Goal: Task Accomplishment & Management: Complete application form

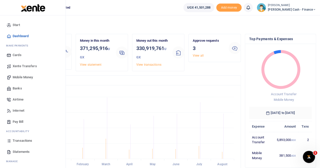
click at [22, 141] on span "Transactions" at bounding box center [23, 141] width 20 height 5
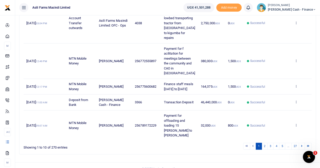
scroll to position [226, 0]
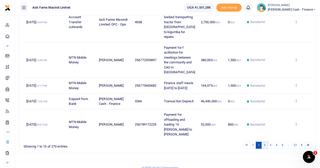
click at [265, 142] on link "2" at bounding box center [265, 145] width 6 height 7
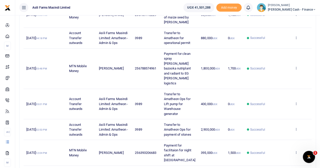
scroll to position [99, 0]
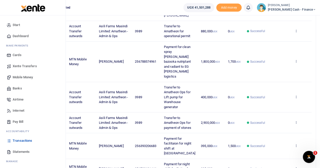
click at [21, 66] on span "Xente Transfers" at bounding box center [25, 66] width 24 height 5
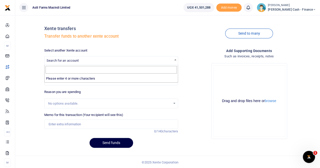
click at [58, 60] on span "Search for an account" at bounding box center [63, 61] width 32 height 4
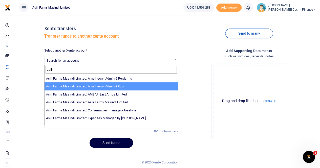
type input "asil"
select select "3989"
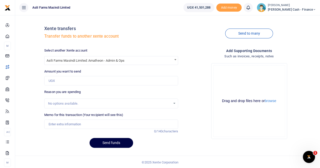
click at [75, 86] on div "Select another Xente account Asili Farms Masindi Limited: Amatheon - Admin & Op…" at bounding box center [111, 100] width 138 height 104
click at [75, 82] on input "Amount you want to send" at bounding box center [111, 81] width 134 height 10
type input "600,000"
click at [56, 123] on input "Memo for this transaction (Your recipient will see this)" at bounding box center [111, 125] width 134 height 10
click at [96, 124] on input "Transfer to Amatheon for" at bounding box center [111, 125] width 134 height 10
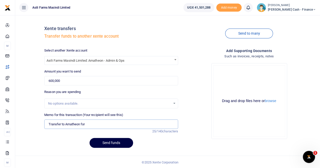
paste input "ELEVATOR COUPLING FOR WET BINS"
click at [87, 126] on input "Transfer to Amatheon for ELEVATOR COUPLING FOR WET BINS" at bounding box center [111, 125] width 134 height 10
drag, startPoint x: 133, startPoint y: 124, endPoint x: 195, endPoint y: 126, distance: 62.1
click at [195, 126] on div "Select another Xente account Asili Farms Masindi Limited: Amatheon - Admin & Op…" at bounding box center [180, 100] width 276 height 104
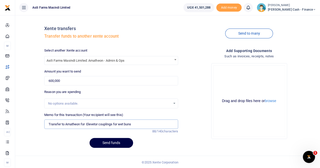
scroll to position [0, 0]
type input "Transfer to Amatheon for Elevetor couplings for wet buns"
click at [275, 102] on button "browse" at bounding box center [270, 101] width 11 height 4
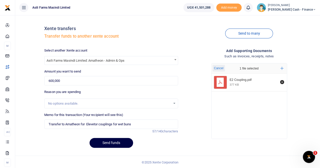
scroll to position [1, 0]
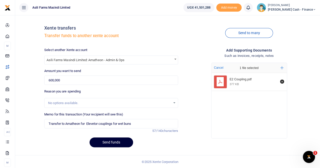
click at [107, 141] on button "Send funds" at bounding box center [112, 143] width 44 height 10
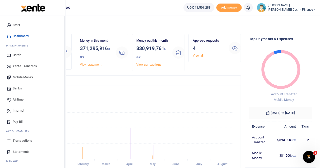
scroll to position [12, 0]
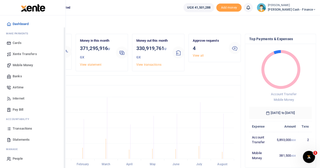
click at [29, 129] on span "Transactions" at bounding box center [23, 128] width 20 height 5
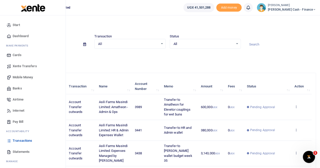
click at [18, 66] on span "Xente Transfers" at bounding box center [25, 66] width 24 height 5
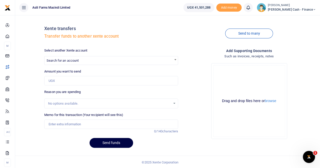
click at [63, 57] on span "Search for an account" at bounding box center [111, 60] width 133 height 8
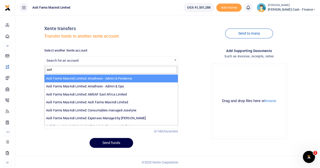
type input "asil"
select select "4039"
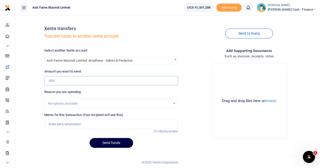
click at [62, 80] on input "Amount you want to send" at bounding box center [111, 81] width 134 height 10
type input "3,250,000"
click at [60, 124] on input "Memo for this transaction (Your recipient will see this)" at bounding box center [111, 125] width 134 height 10
type input "Transfer to Amatheon for week 35 budget"
click at [271, 102] on button "browse" at bounding box center [270, 101] width 11 height 4
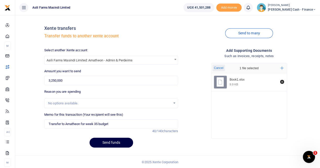
scroll to position [1, 0]
click at [101, 143] on button "Send funds" at bounding box center [112, 143] width 44 height 10
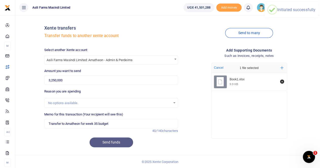
scroll to position [0, 0]
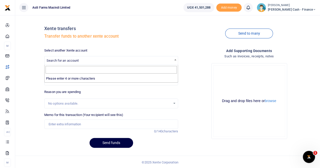
click at [73, 58] on span "Search for an account" at bounding box center [111, 60] width 133 height 8
type input "a"
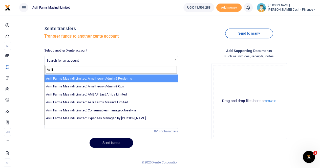
type input "Asili"
select select "4039"
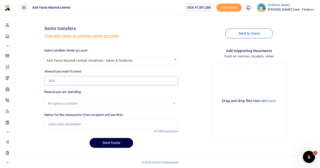
click at [66, 79] on input "Amount you want to send" at bounding box center [111, 81] width 134 height 10
type input "1,800,000"
drag, startPoint x: 54, startPoint y: 124, endPoint x: 55, endPoint y: 122, distance: 2.8
click at [55, 123] on input "Memo for this transaction (Your recipient will see this)" at bounding box center [111, 125] width 134 height 10
paste input "Transporting 12mt of soya from kigumba to Amatheon"
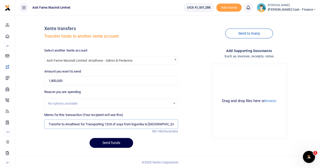
paste input "transporting chemicals and soya seed from kigumba and to Ama"
type input "Transfer to Amatheon for Transporting 12mt of soya from kigumba to Amatheon and…"
click at [272, 102] on button "browse" at bounding box center [270, 101] width 11 height 4
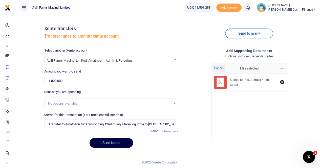
scroll to position [1, 0]
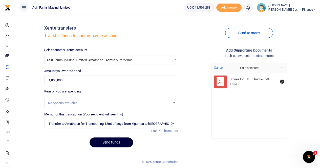
click at [110, 142] on button "Send funds" at bounding box center [112, 143] width 44 height 10
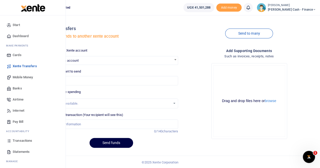
click at [18, 140] on span "Transactions" at bounding box center [23, 141] width 20 height 5
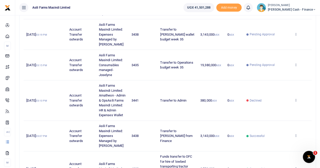
scroll to position [177, 0]
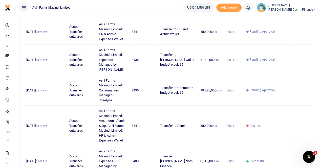
click at [297, 58] on icon at bounding box center [296, 60] width 3 height 4
click at [306, 48] on td "View details Send again" at bounding box center [302, 60] width 20 height 31
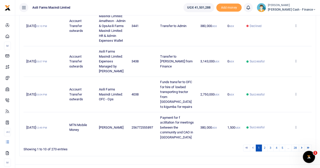
scroll to position [280, 0]
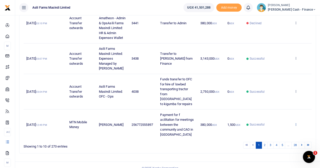
click at [296, 123] on icon at bounding box center [296, 125] width 3 height 4
click at [282, 102] on link "View details" at bounding box center [278, 105] width 40 height 7
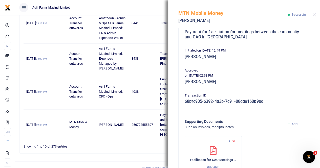
scroll to position [101, 0]
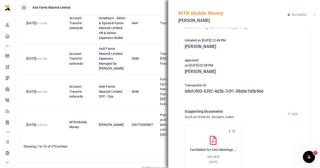
click at [230, 131] on icon at bounding box center [229, 131] width 3 height 3
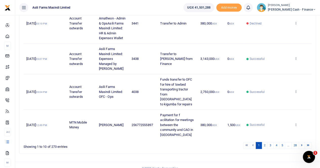
scroll to position [280, 0]
click at [267, 142] on link "2" at bounding box center [265, 145] width 6 height 7
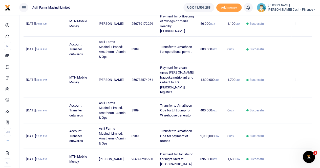
scroll to position [177, 0]
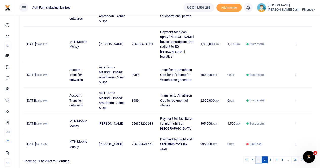
click at [259, 157] on link "1" at bounding box center [259, 160] width 6 height 7
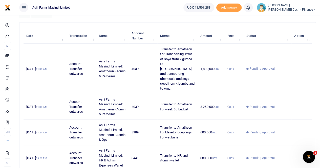
scroll to position [0, 0]
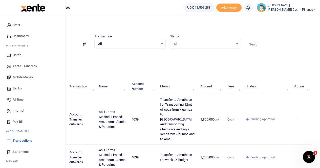
click at [25, 66] on span "Xente Transfers" at bounding box center [25, 66] width 24 height 5
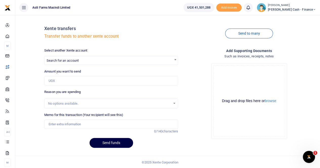
click at [59, 60] on span "Search for an account" at bounding box center [63, 61] width 32 height 4
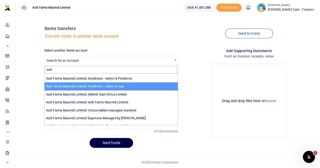
type input "asil"
select select "3989"
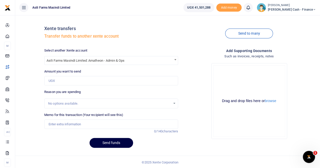
click at [62, 76] on div "Amount you want to send Amount is required." at bounding box center [111, 77] width 134 height 16
click at [60, 80] on input "Amount you want to send" at bounding box center [111, 81] width 134 height 10
type input "3,250,000"
click at [57, 123] on input "Memo for this transaction (Your recipient will see this)" at bounding box center [111, 125] width 134 height 10
click at [68, 125] on input "Transfer from Amathe" at bounding box center [111, 125] width 134 height 10
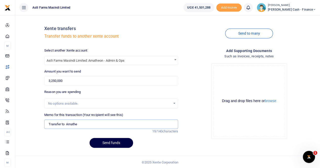
click at [79, 126] on input "Transfer to Amathe" at bounding box center [111, 125] width 134 height 10
type input "Transfer to Amatheon OPS for budget week 35"
click at [272, 101] on button "browse" at bounding box center [270, 101] width 11 height 4
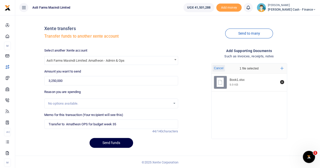
scroll to position [1, 0]
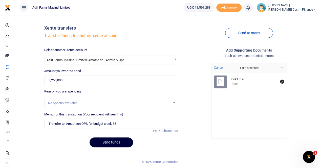
click at [110, 142] on button "Send funds" at bounding box center [112, 143] width 44 height 10
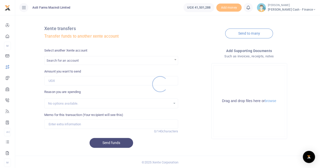
click at [71, 61] on div at bounding box center [160, 84] width 320 height 168
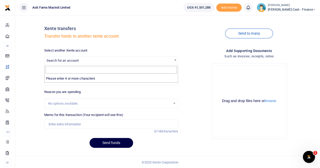
click at [59, 59] on span "Search for an account" at bounding box center [63, 61] width 32 height 4
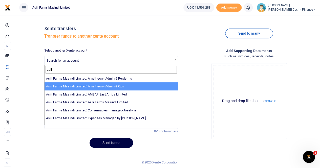
type input "asil"
select select "3989"
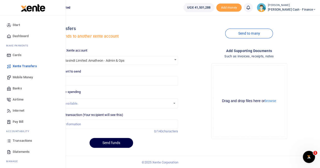
click at [21, 141] on span "Transactions" at bounding box center [23, 141] width 20 height 5
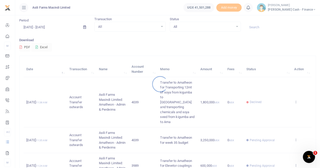
scroll to position [25, 0]
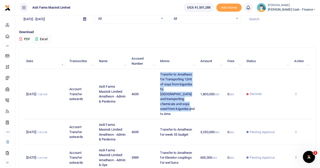
drag, startPoint x: 161, startPoint y: 73, endPoint x: 191, endPoint y: 105, distance: 44.2
click at [191, 105] on td "Transfer to Amatheon for Transporting 12mt of soya from kigumba to [GEOGRAPHIC_…" at bounding box center [178, 94] width 40 height 50
copy span "Transfer to Amatheon for Transporting 12mt of soya from kigumba to [GEOGRAPHIC_…"
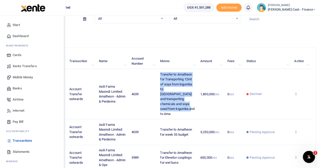
click at [22, 65] on span "Xente Transfers" at bounding box center [25, 66] width 24 height 5
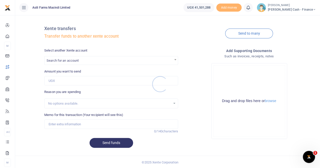
click at [63, 59] on div at bounding box center [160, 84] width 320 height 168
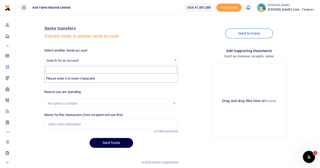
click at [62, 60] on span "Search for an account" at bounding box center [63, 61] width 32 height 4
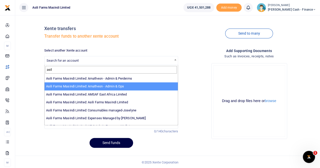
type input "asil"
select select "3989"
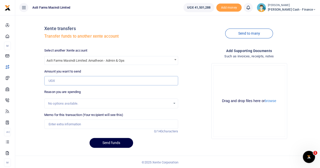
click at [78, 82] on input "Amount you want to send" at bounding box center [111, 81] width 134 height 10
click at [55, 123] on input "Memo for this transaction (Your recipient will see this)" at bounding box center [111, 125] width 134 height 10
paste input "Transfer to Amatheon for Transporting 12mt of soya from kigumba to Amatheon and…"
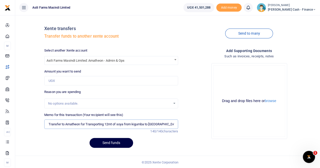
scroll to position [0, 93]
type input "Transfer to Amatheon for Transporting 12mt of soya from kigumba to Amatheon and…"
drag, startPoint x: 53, startPoint y: 82, endPoint x: 56, endPoint y: 81, distance: 3.1
click at [53, 82] on input "Amount you want to send" at bounding box center [111, 81] width 134 height 10
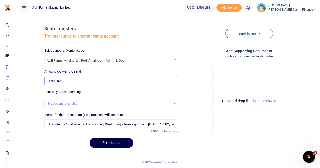
type input "1,900,000"
click at [271, 102] on button "browse" at bounding box center [270, 101] width 11 height 4
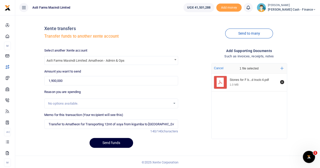
click at [103, 142] on button "Send funds" at bounding box center [112, 143] width 44 height 10
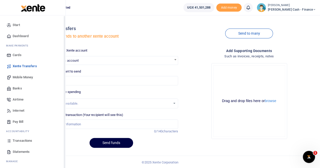
click at [18, 141] on span "Transactions" at bounding box center [23, 141] width 20 height 5
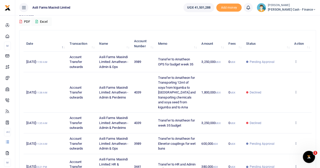
scroll to position [51, 0]
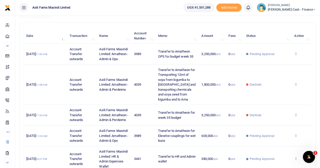
click at [296, 55] on icon at bounding box center [296, 54] width 3 height 4
click at [274, 64] on link "View details" at bounding box center [278, 64] width 40 height 7
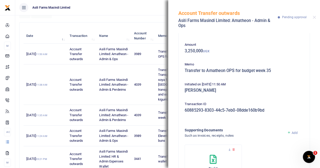
scroll to position [0, 0]
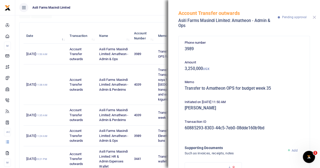
click at [314, 16] on button "Close" at bounding box center [314, 17] width 3 height 3
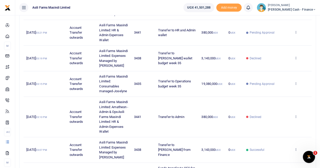
scroll to position [152, 0]
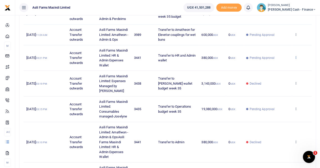
click at [297, 59] on icon at bounding box center [296, 58] width 3 height 4
click at [275, 80] on link "View details" at bounding box center [278, 80] width 40 height 7
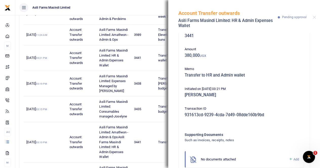
scroll to position [0, 0]
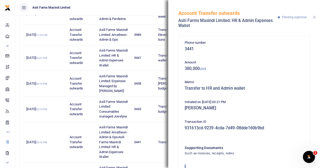
click at [315, 16] on button "Close" at bounding box center [314, 17] width 3 height 3
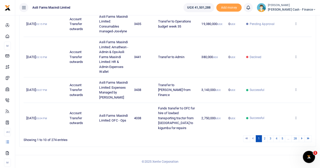
scroll to position [251, 0]
click at [265, 139] on link "2" at bounding box center [265, 139] width 6 height 7
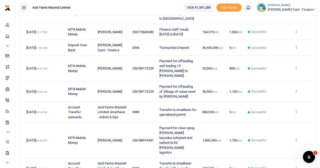
scroll to position [191, 0]
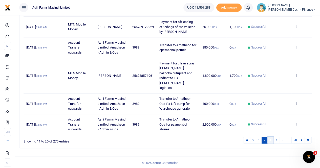
click at [272, 139] on link "3" at bounding box center [271, 140] width 6 height 7
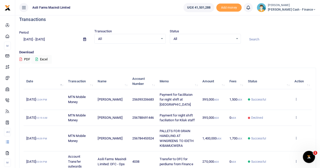
scroll to position [0, 0]
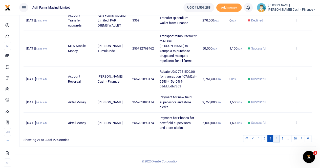
click at [278, 139] on link "4" at bounding box center [277, 139] width 6 height 7
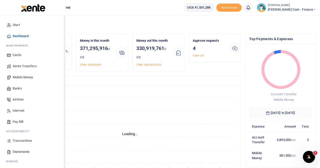
click at [30, 66] on span "Xente Transfers" at bounding box center [25, 66] width 24 height 5
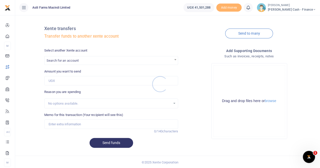
click at [64, 59] on div at bounding box center [160, 84] width 320 height 168
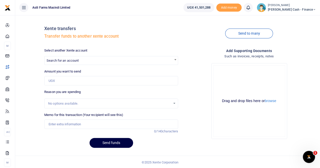
click at [63, 60] on span "Search for an account" at bounding box center [63, 61] width 32 height 4
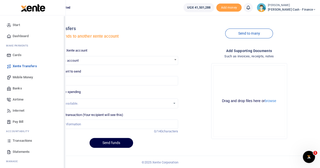
click at [18, 140] on span "Transactions" at bounding box center [23, 141] width 20 height 5
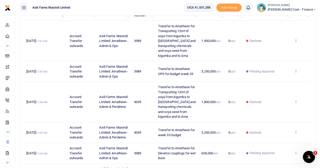
scroll to position [76, 0]
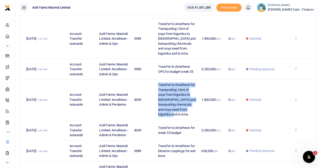
drag, startPoint x: 159, startPoint y: 89, endPoint x: 194, endPoint y: 119, distance: 46.3
click at [194, 119] on td "Transfer to Amatheon for Transporting 12mt of soya from kigumba to Amatheon and…" at bounding box center [177, 100] width 43 height 41
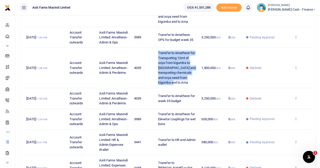
scroll to position [101, 0]
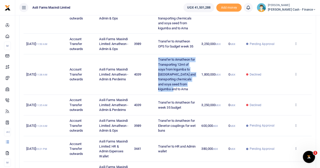
copy span "Transfer to Amatheon for Transporting 12mt of soya from kigumba to Amatheon and…"
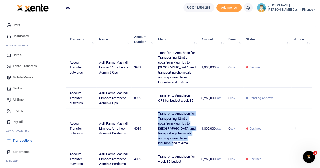
scroll to position [0, 0]
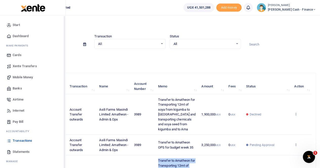
click at [27, 65] on span "Xente Transfers" at bounding box center [25, 66] width 24 height 5
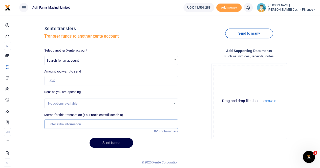
click at [54, 124] on input "Memo for this transaction (Your recipient will see this)" at bounding box center [111, 125] width 134 height 10
paste input "Transfer to Amatheon for Transporting 12mt of soya from kigumba to Amatheon and…"
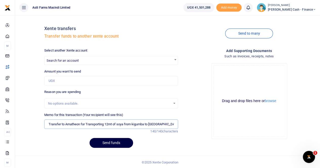
scroll to position [0, 93]
click at [173, 125] on input "Transfer to Amatheon for Transporting 12mt of soya from kigumba to Amatheon and…" at bounding box center [111, 125] width 134 height 10
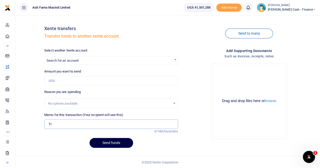
type input "T"
paste input "Transfer to Amatheon for Transporting 12mt of soya from kigumba to Amatheon and…"
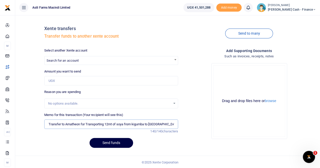
scroll to position [0, 93]
type input "Transfer to Amatheon for Transporting 12mt of soya from kigumba to Amatheon and…"
click at [61, 59] on span "Search for an account" at bounding box center [63, 61] width 32 height 4
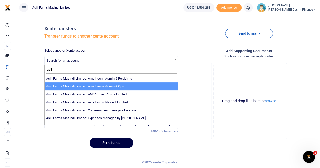
type input "asil"
select select "3989"
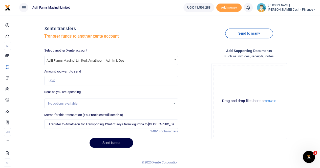
scroll to position [1, 0]
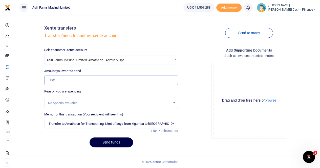
click at [61, 78] on input "Amount you want to send" at bounding box center [111, 81] width 134 height 10
type input "1,800,000"
click at [271, 101] on button "browse" at bounding box center [270, 101] width 11 height 4
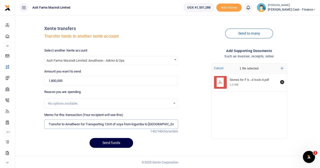
click at [48, 125] on input "Transfer to Amatheon for Transporting 12mt of soya from kigumba to Amatheon and…" at bounding box center [111, 125] width 134 height 10
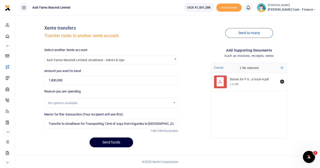
click at [105, 143] on button "Send funds" at bounding box center [112, 143] width 44 height 10
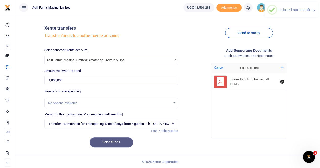
click at [107, 142] on div "Send funds" at bounding box center [111, 143] width 134 height 10
